Goal: Find specific page/section: Find specific page/section

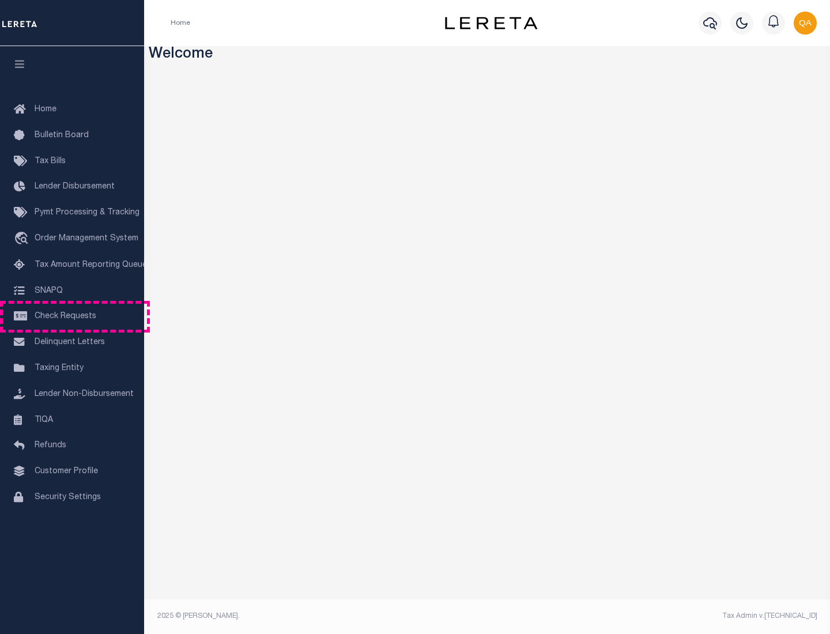
click at [72, 317] on span "Check Requests" at bounding box center [66, 316] width 62 height 8
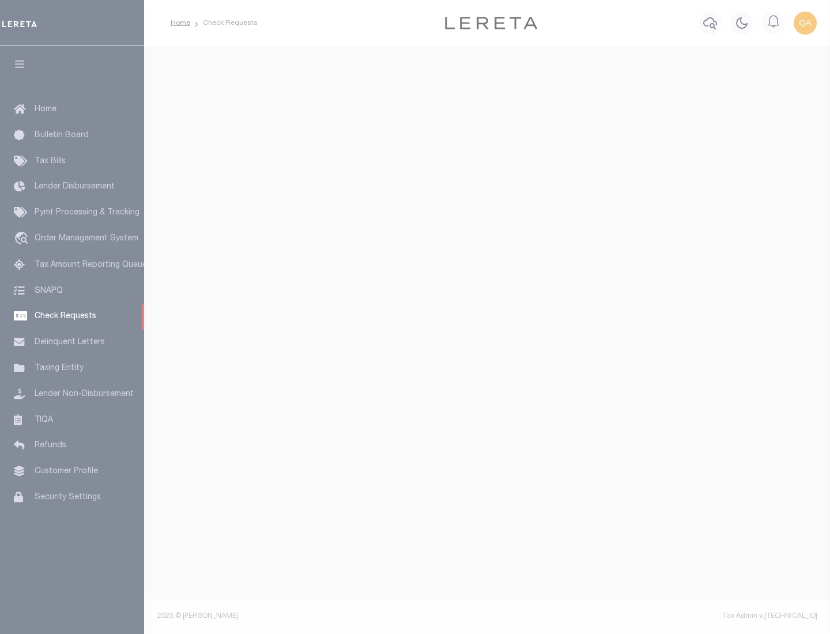
select select "50"
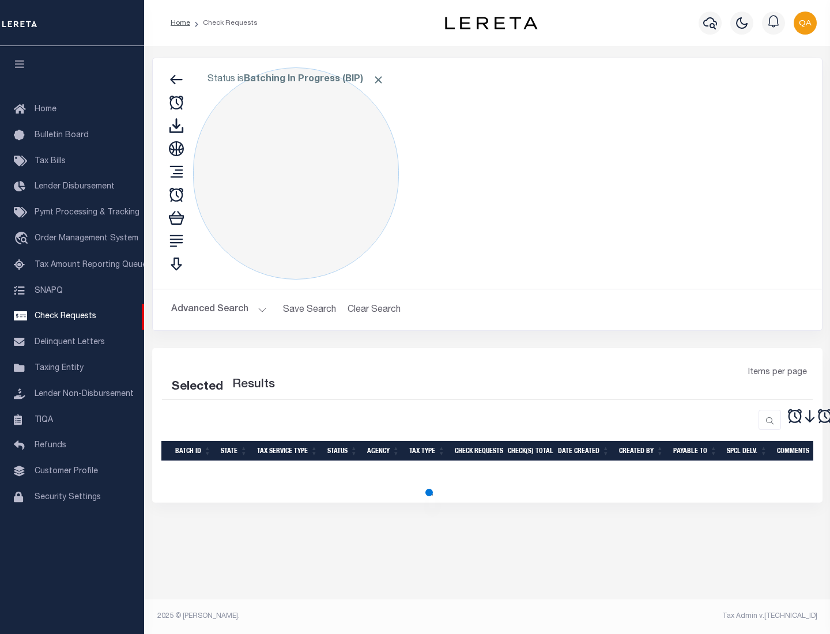
select select "50"
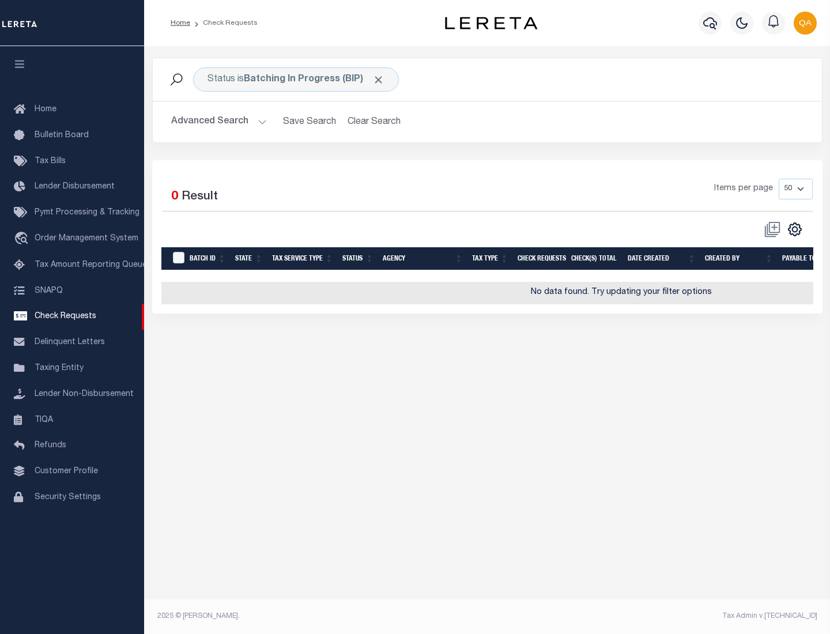
click at [379, 80] on span "Click to Remove" at bounding box center [378, 80] width 12 height 12
